Goal: Task Accomplishment & Management: Complete application form

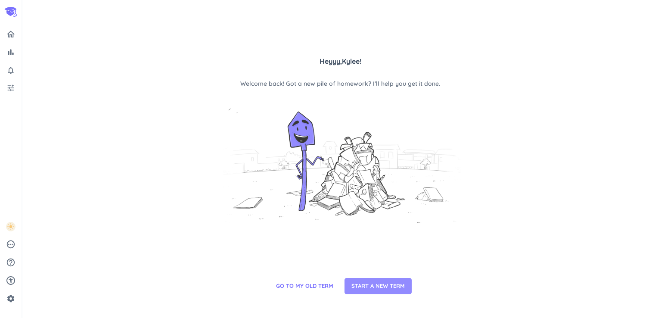
click at [367, 282] on span "START A NEW TERM" at bounding box center [377, 285] width 53 height 9
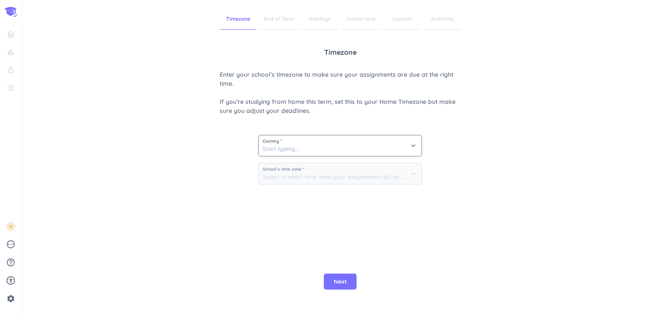
click at [384, 142] on span "Country *" at bounding box center [340, 141] width 155 height 4
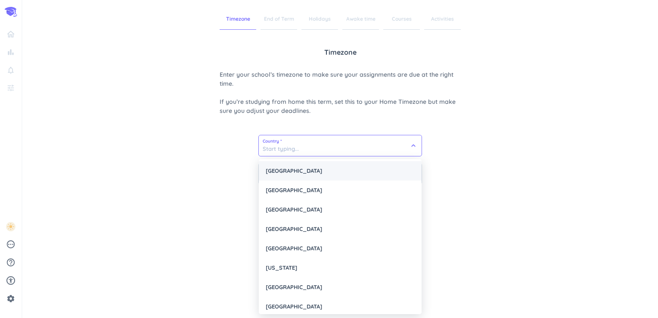
click at [367, 173] on div "[GEOGRAPHIC_DATA]" at bounding box center [340, 170] width 163 height 19
type input "[GEOGRAPHIC_DATA]"
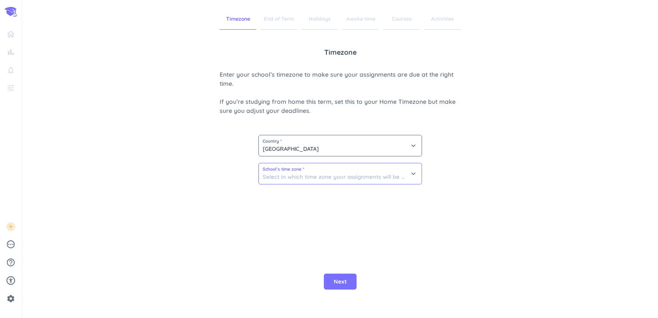
click at [351, 173] on input at bounding box center [340, 173] width 163 height 21
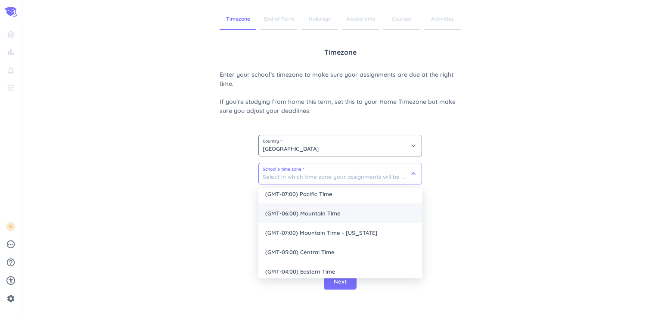
scroll to position [49, 0]
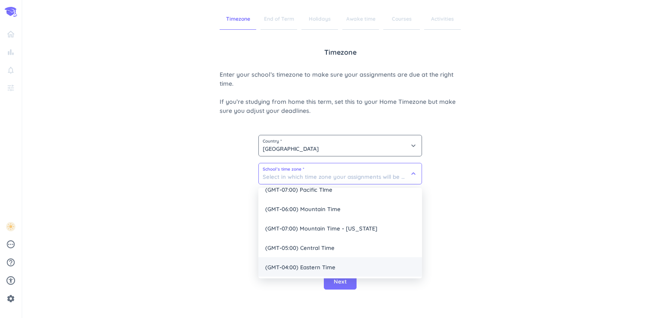
click at [333, 264] on span "(GMT-04:00) Eastern Time" at bounding box center [340, 266] width 164 height 19
type input "(GMT-04:00) Eastern Time"
